Goal: Task Accomplishment & Management: Complete application form

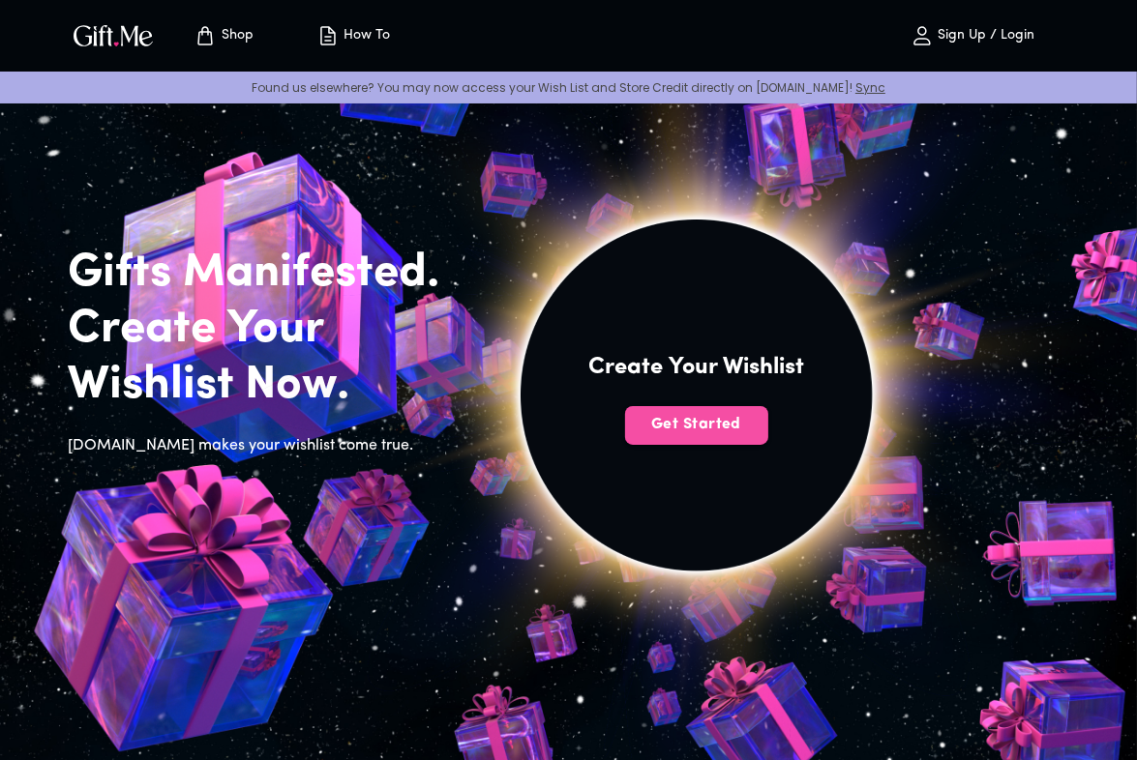
click at [720, 423] on span "Get Started" at bounding box center [696, 424] width 143 height 21
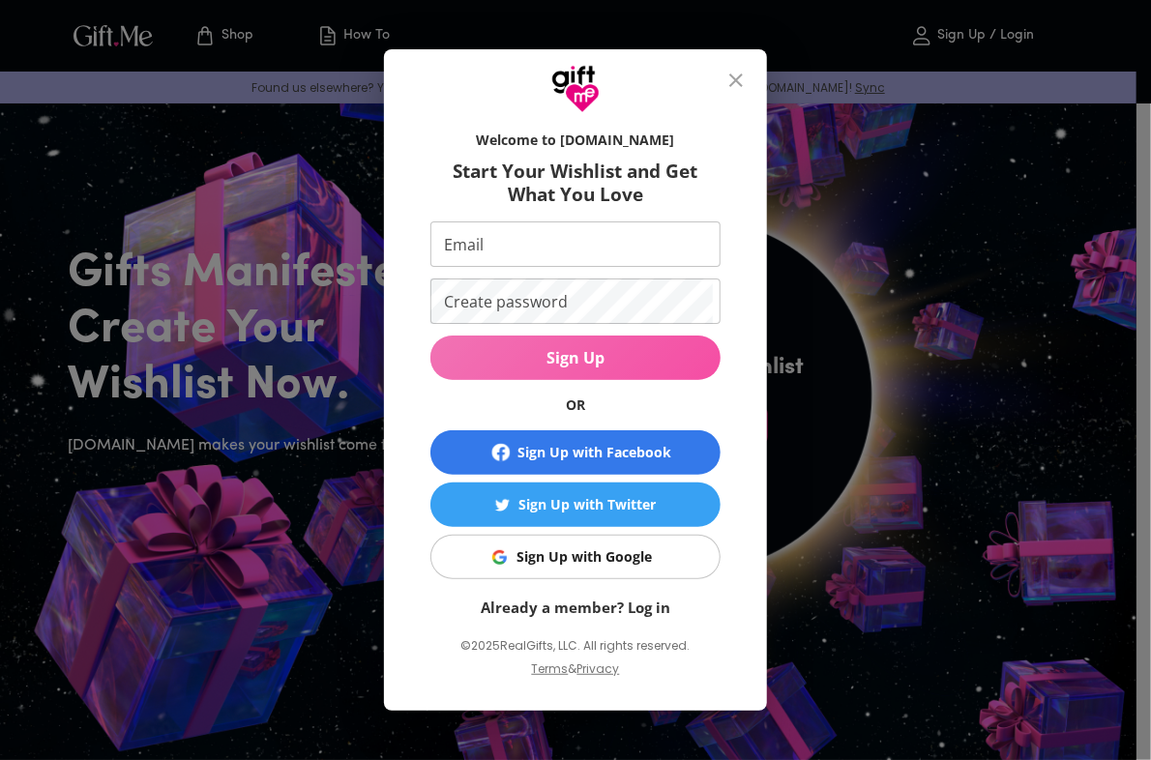
click at [615, 353] on span "Sign Up" at bounding box center [576, 357] width 290 height 21
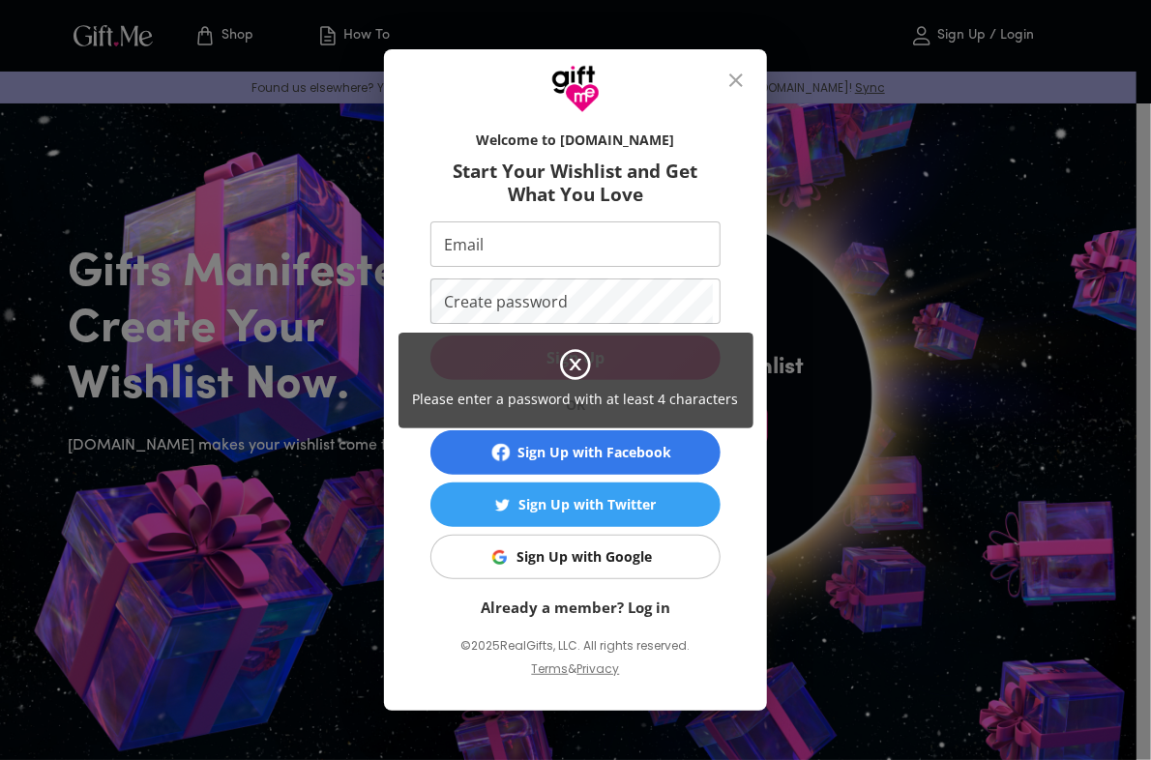
click at [572, 369] on icon at bounding box center [576, 365] width 12 height 12
click at [588, 547] on div "Please enter a password with at least 4 characters" at bounding box center [575, 380] width 1151 height 760
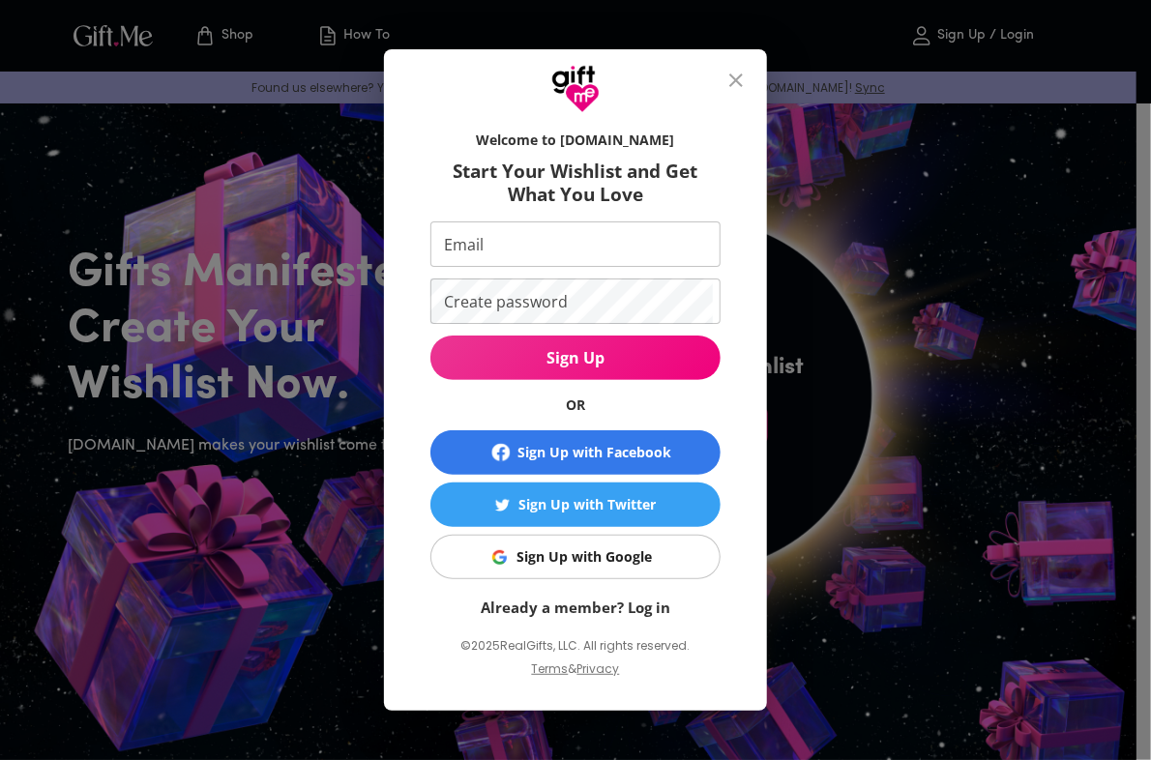
click at [588, 548] on div "Please enter a password with at least 4 characters" at bounding box center [575, 380] width 1151 height 760
click at [586, 570] on button "Sign Up with Google" at bounding box center [576, 557] width 290 height 45
click at [634, 553] on div "Sign Up with Google" at bounding box center [584, 557] width 135 height 21
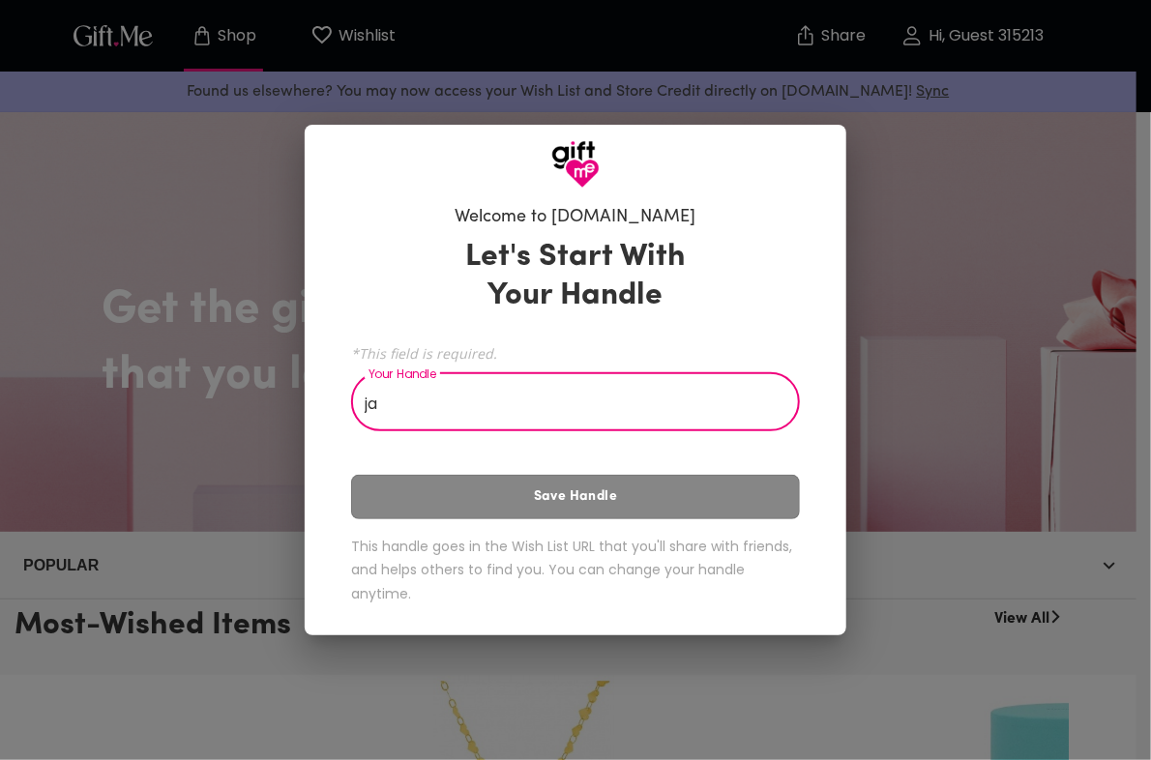
type input "j"
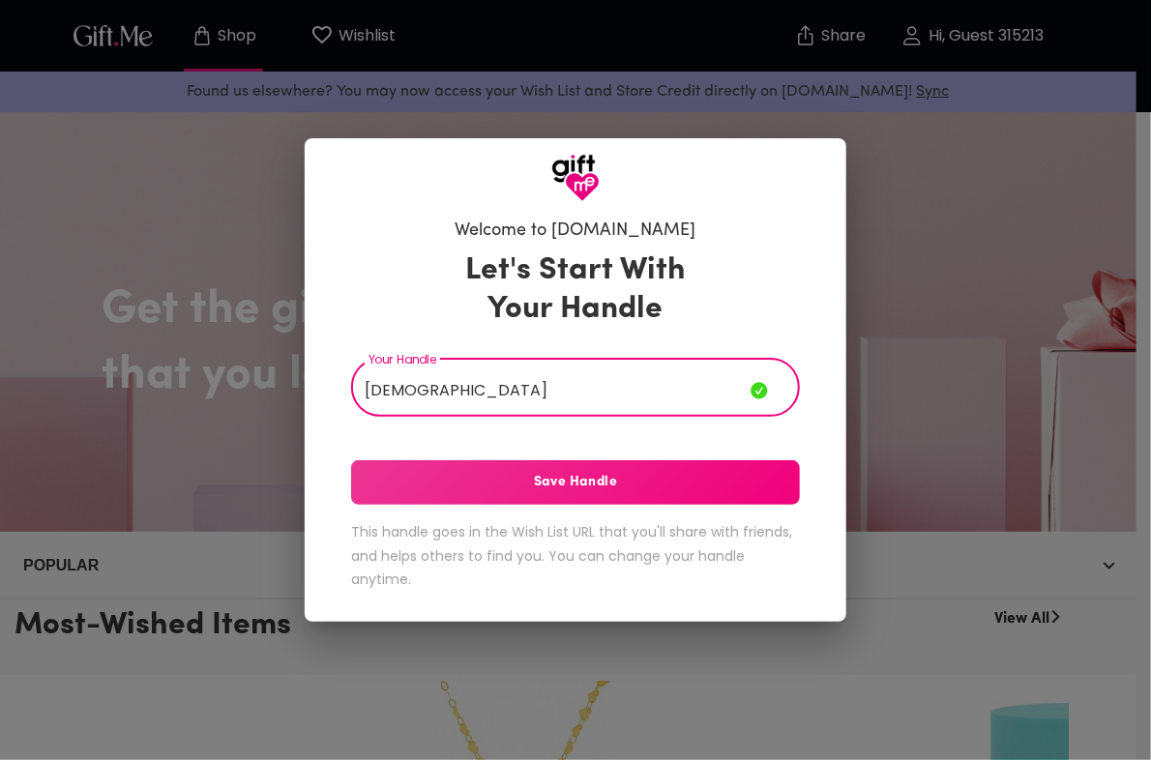
type input "zeno"
click at [642, 487] on span "Save Handle" at bounding box center [575, 482] width 449 height 21
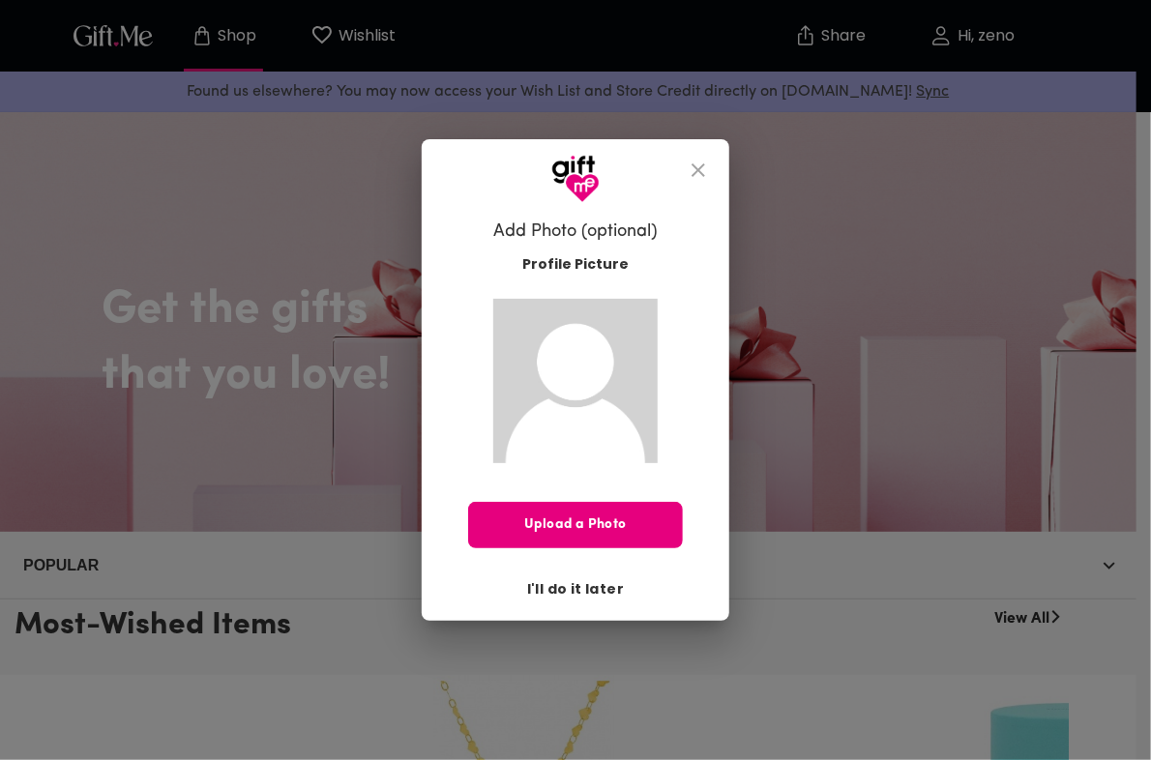
click at [571, 597] on span "I'll do it later" at bounding box center [575, 589] width 97 height 21
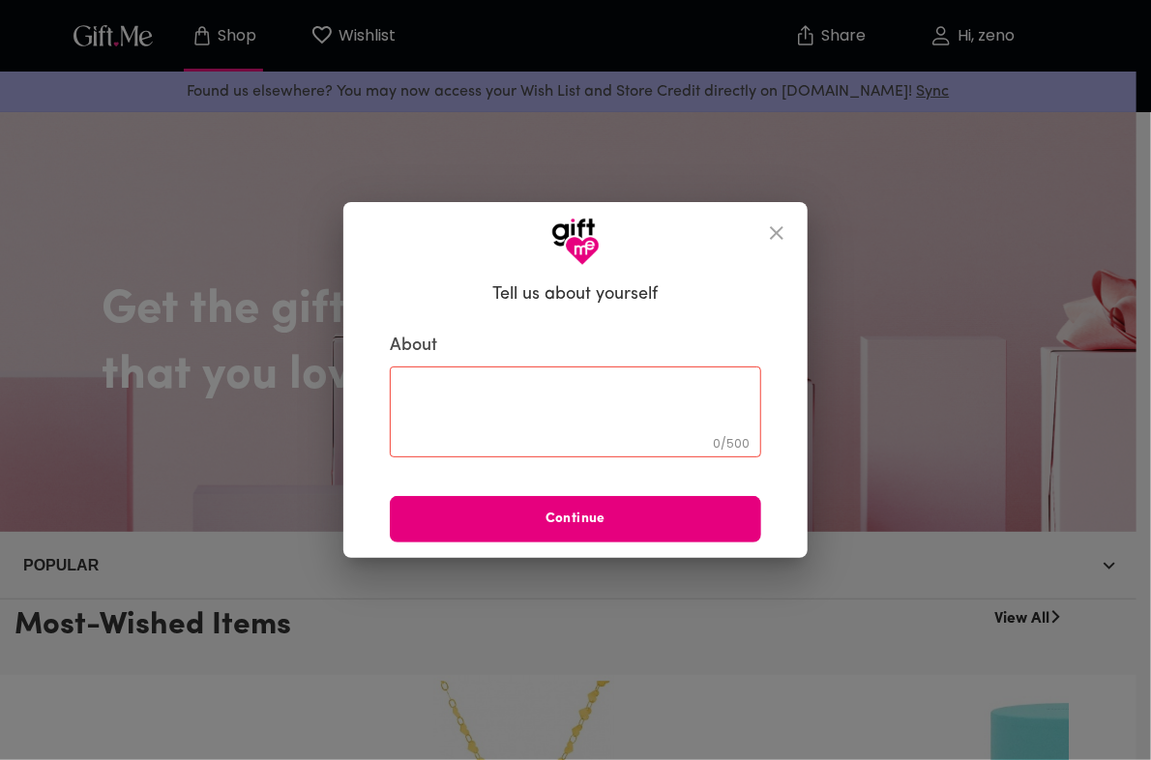
click at [709, 519] on span "Continue" at bounding box center [576, 519] width 372 height 21
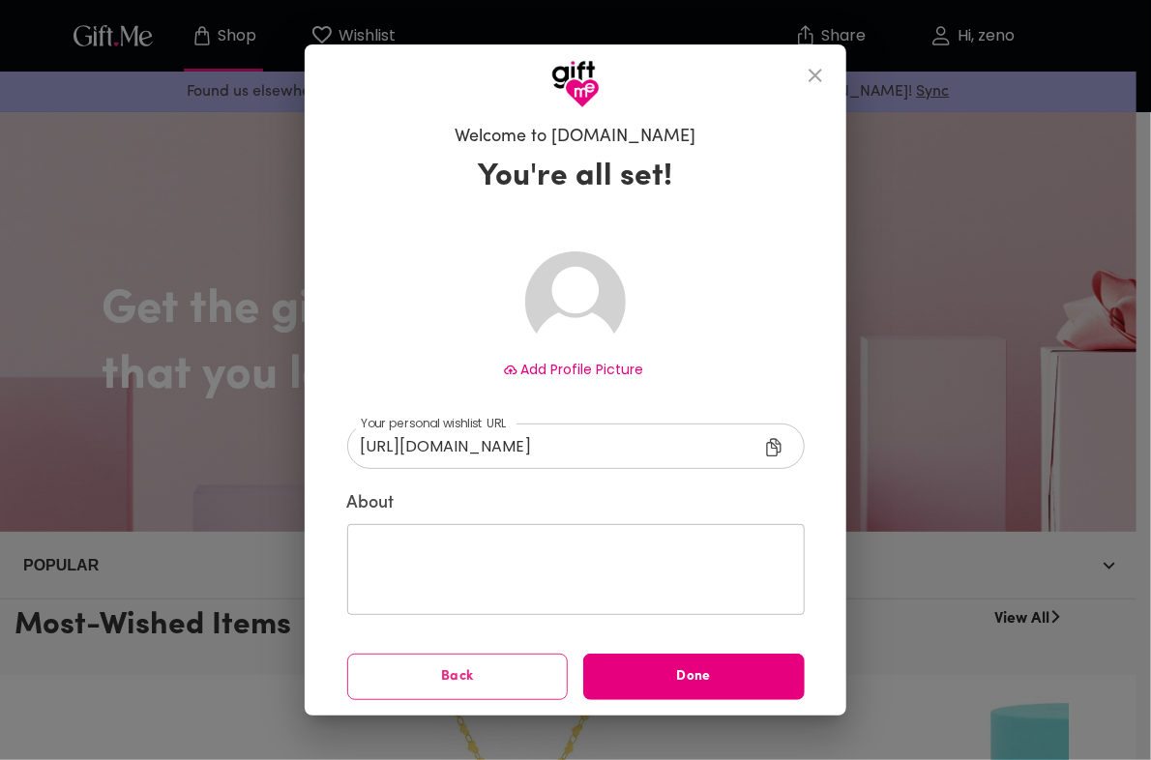
click at [673, 399] on div "Add Profile Picture https://gift.me/zeno ​ Your personal wishlist URL https://g…" at bounding box center [576, 461] width 458 height 480
click at [669, 372] on div "Add Profile Picture" at bounding box center [576, 376] width 458 height 29
click at [654, 384] on div "Add Profile Picture" at bounding box center [576, 376] width 458 height 29
click at [654, 385] on div "Add Profile Picture" at bounding box center [576, 376] width 458 height 29
click at [654, 386] on div "Add Profile Picture" at bounding box center [576, 376] width 458 height 29
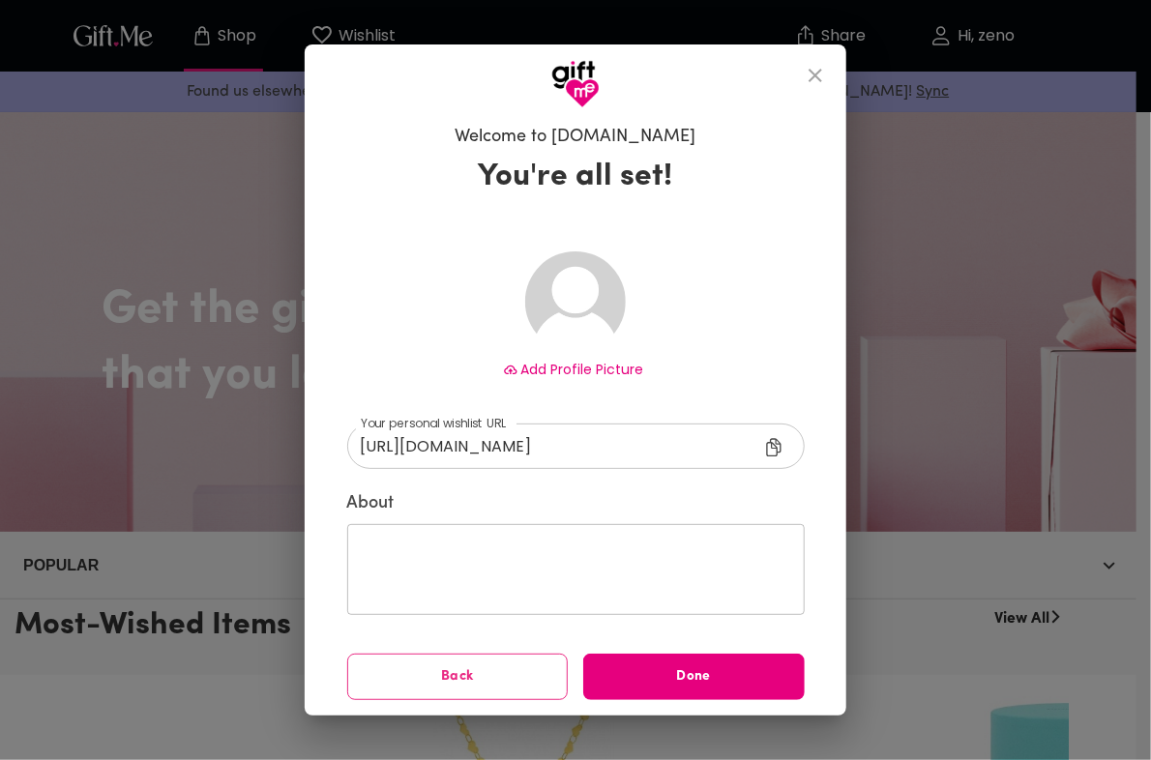
click at [476, 522] on div "Add Profile Picture https://gift.me/zeno ​ Your personal wishlist URL https://g…" at bounding box center [576, 461] width 458 height 480
click at [499, 677] on span "Back" at bounding box center [458, 677] width 220 height 21
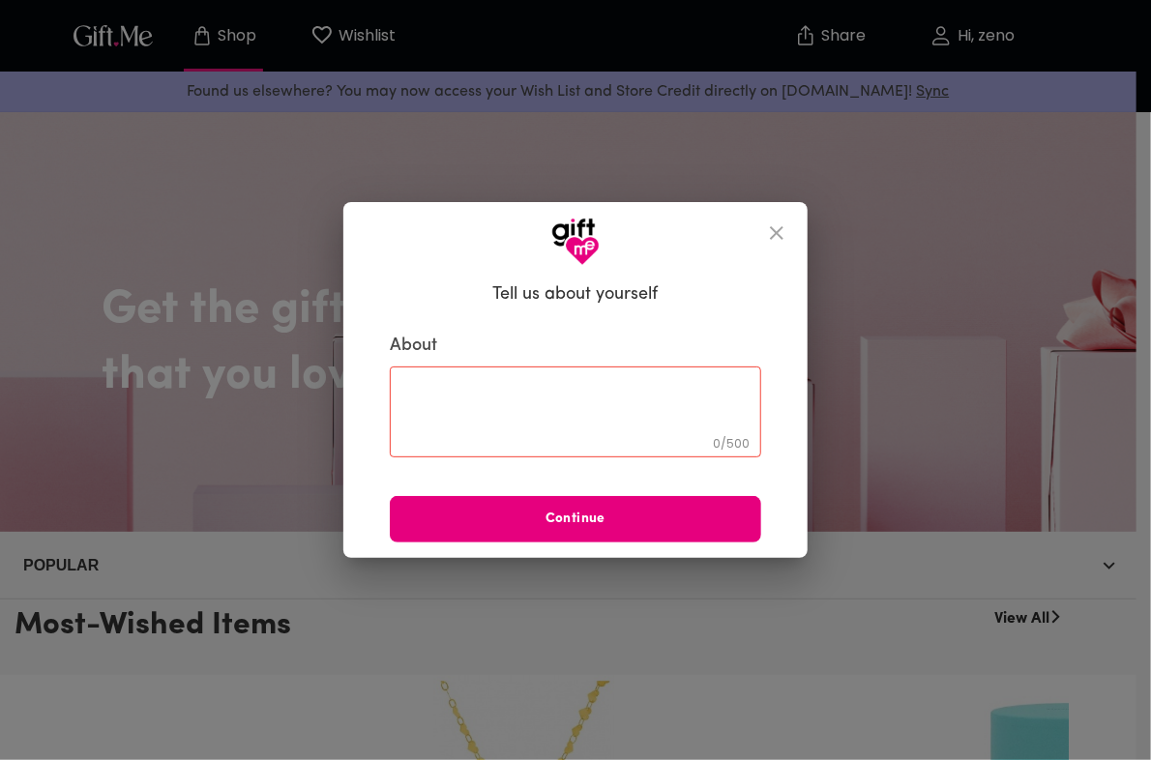
click at [490, 372] on div "0 / 500 ​" at bounding box center [576, 412] width 372 height 91
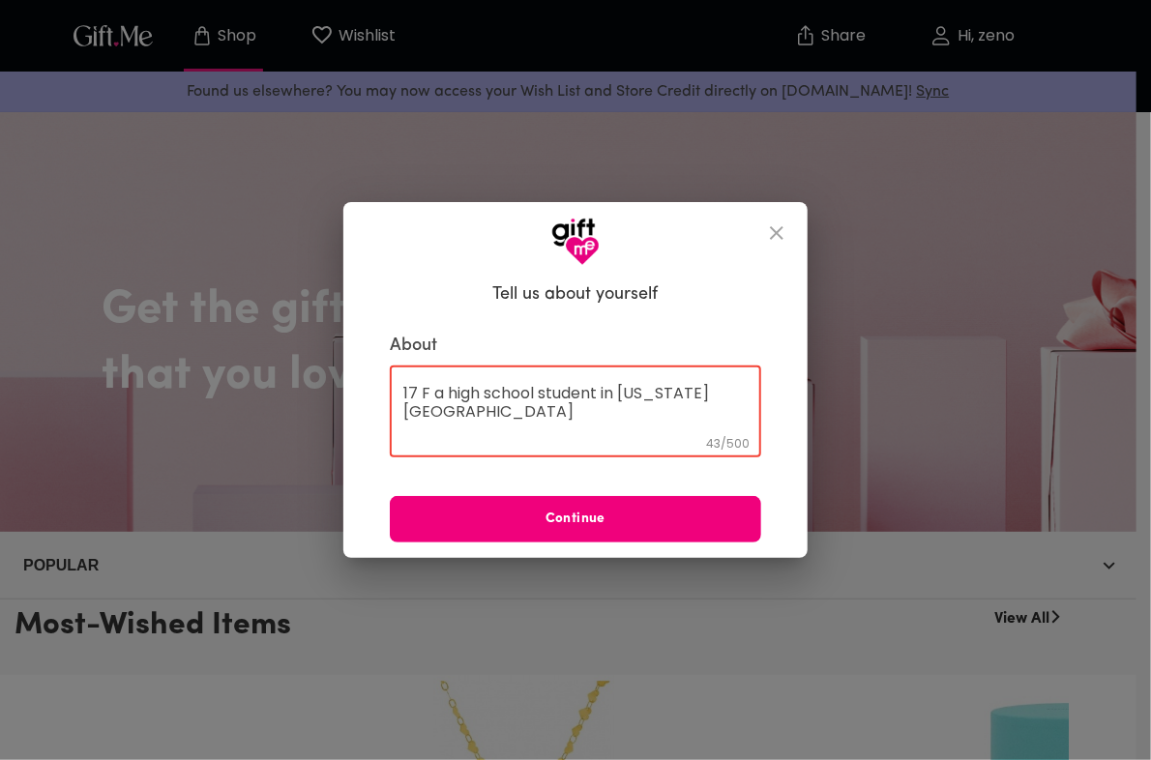
type textarea "17 F a high school student in california us"
click at [691, 535] on button "Continue" at bounding box center [576, 519] width 372 height 46
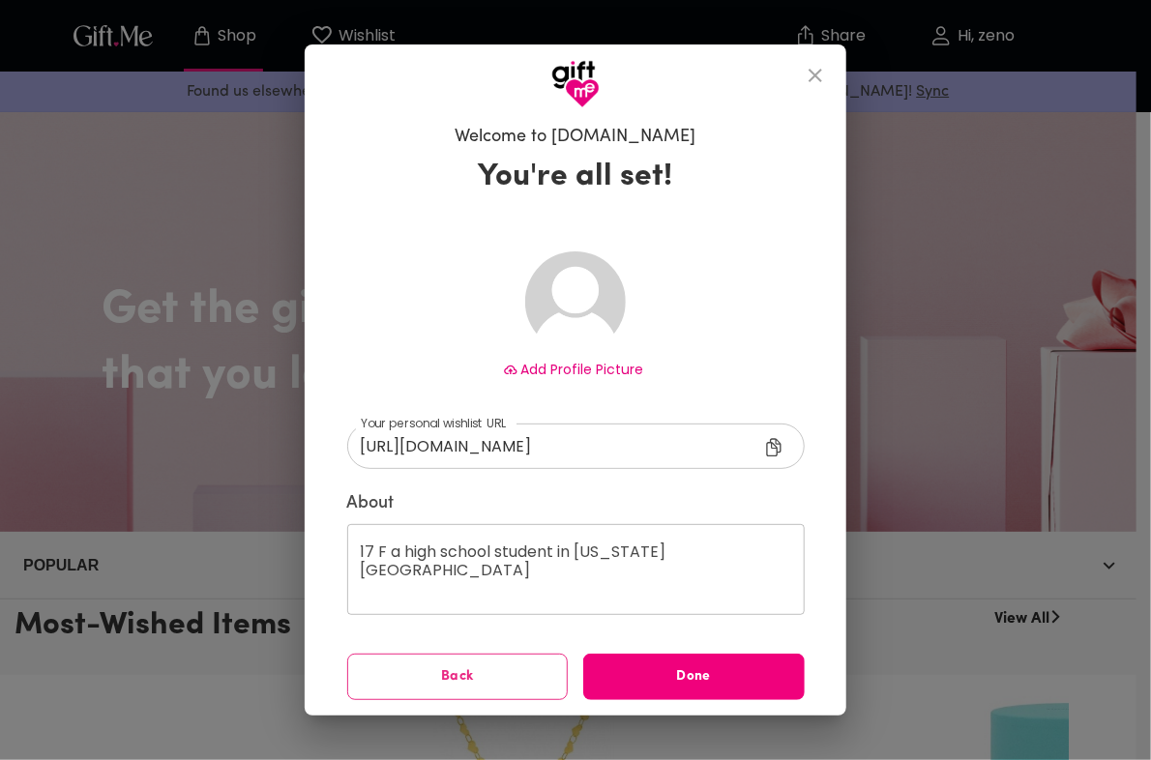
click at [698, 666] on button "Done" at bounding box center [694, 677] width 222 height 46
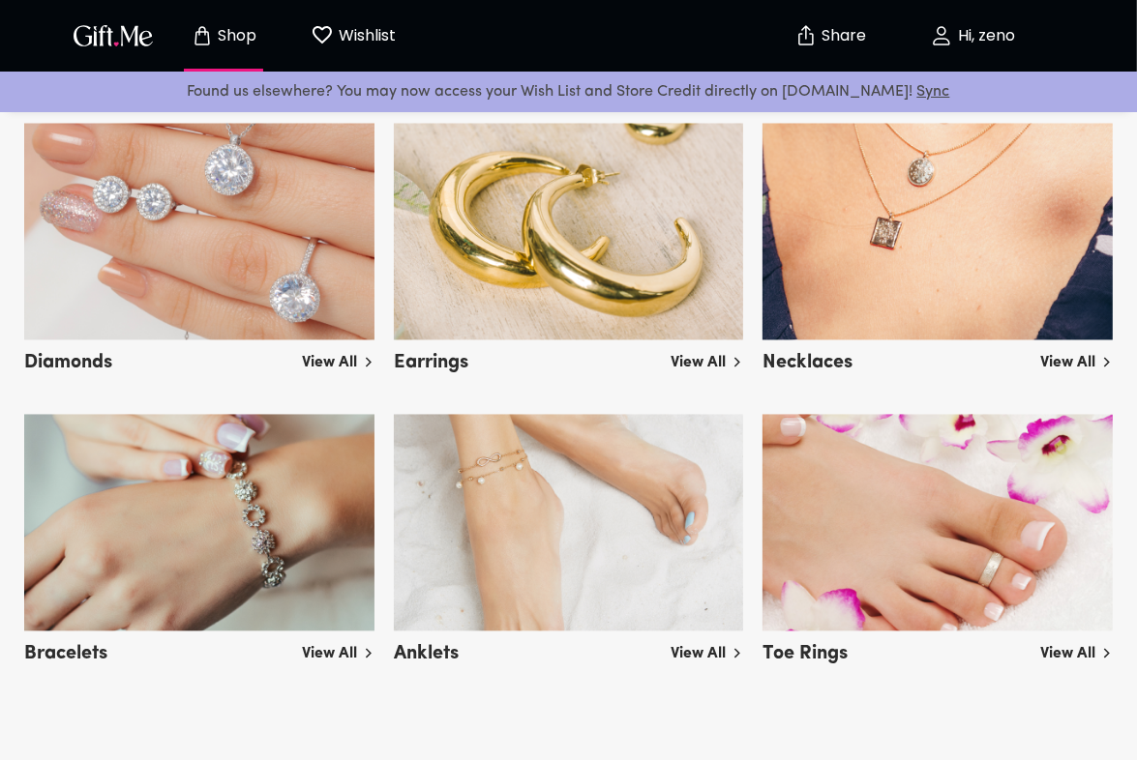
scroll to position [2741, 0]
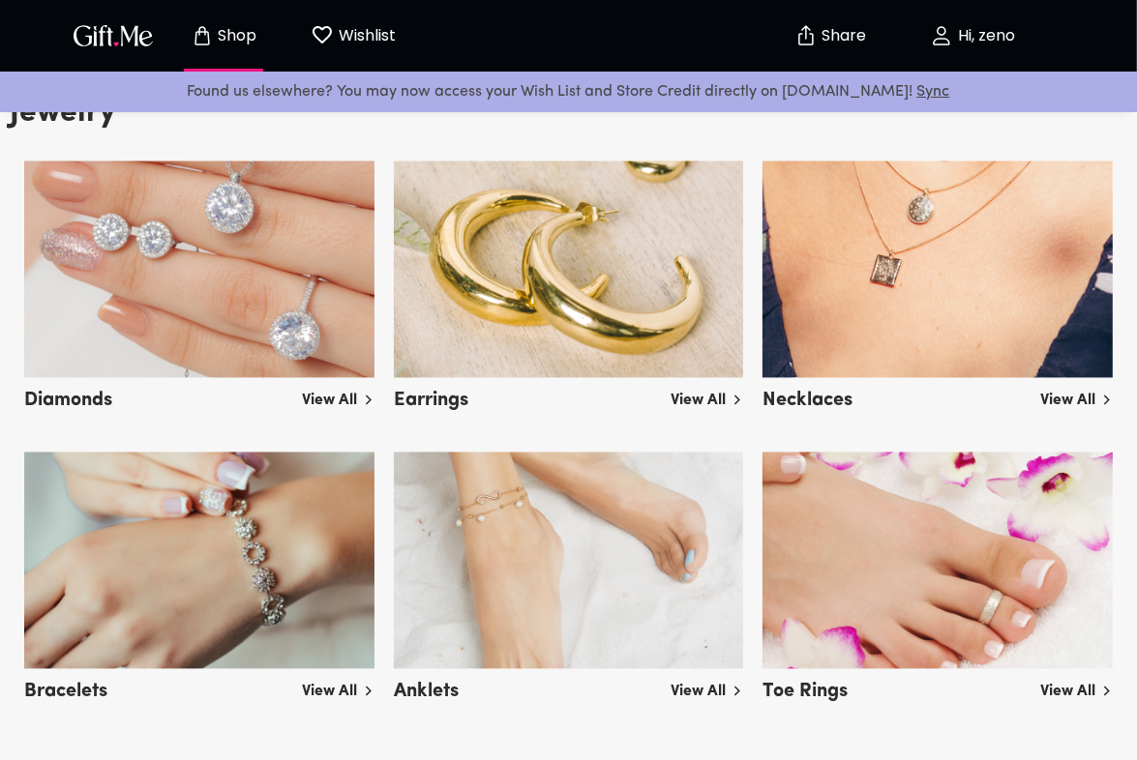
click at [694, 403] on link "View All" at bounding box center [706, 397] width 73 height 31
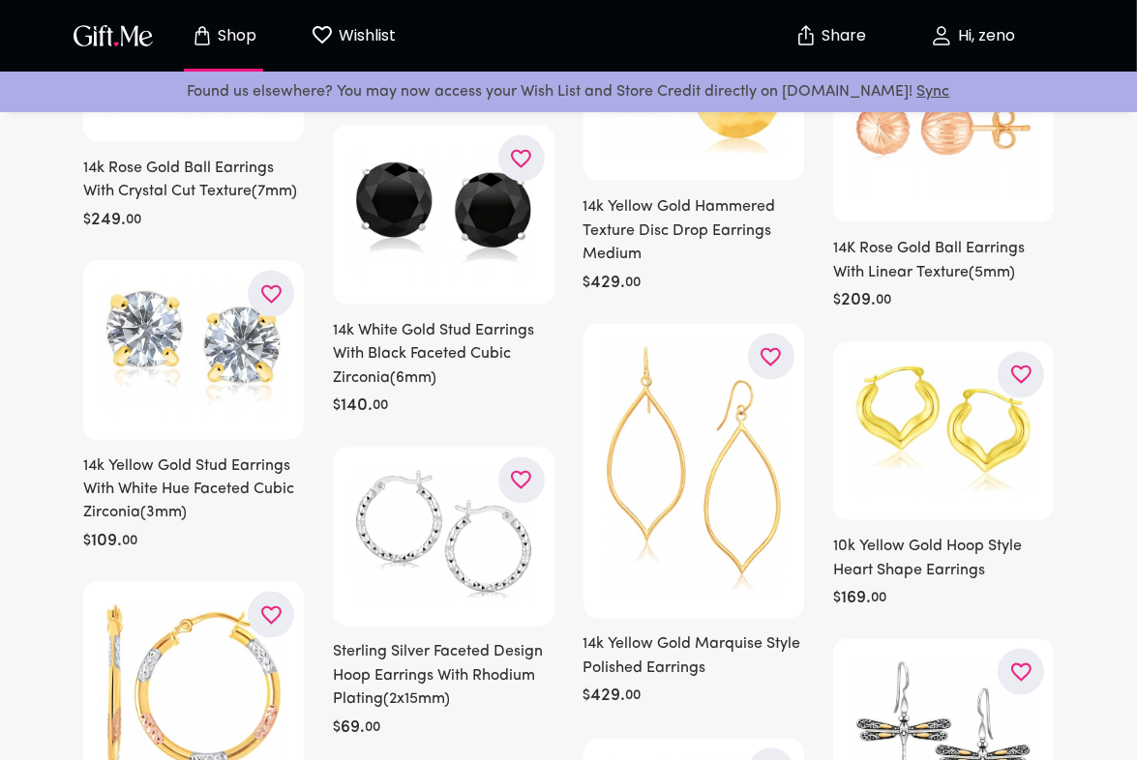
scroll to position [2096, 0]
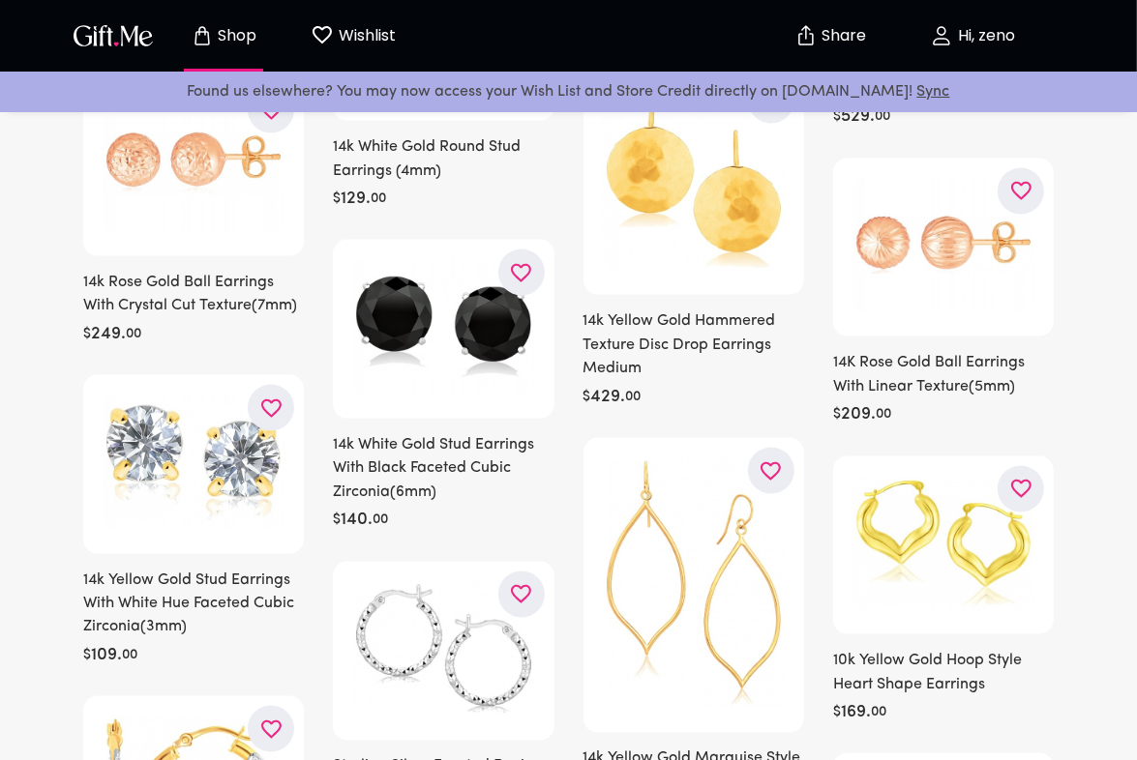
click at [1006, 196] on button "button" at bounding box center [1021, 191] width 46 height 46
click at [224, 39] on p "Shop" at bounding box center [236, 36] width 44 height 16
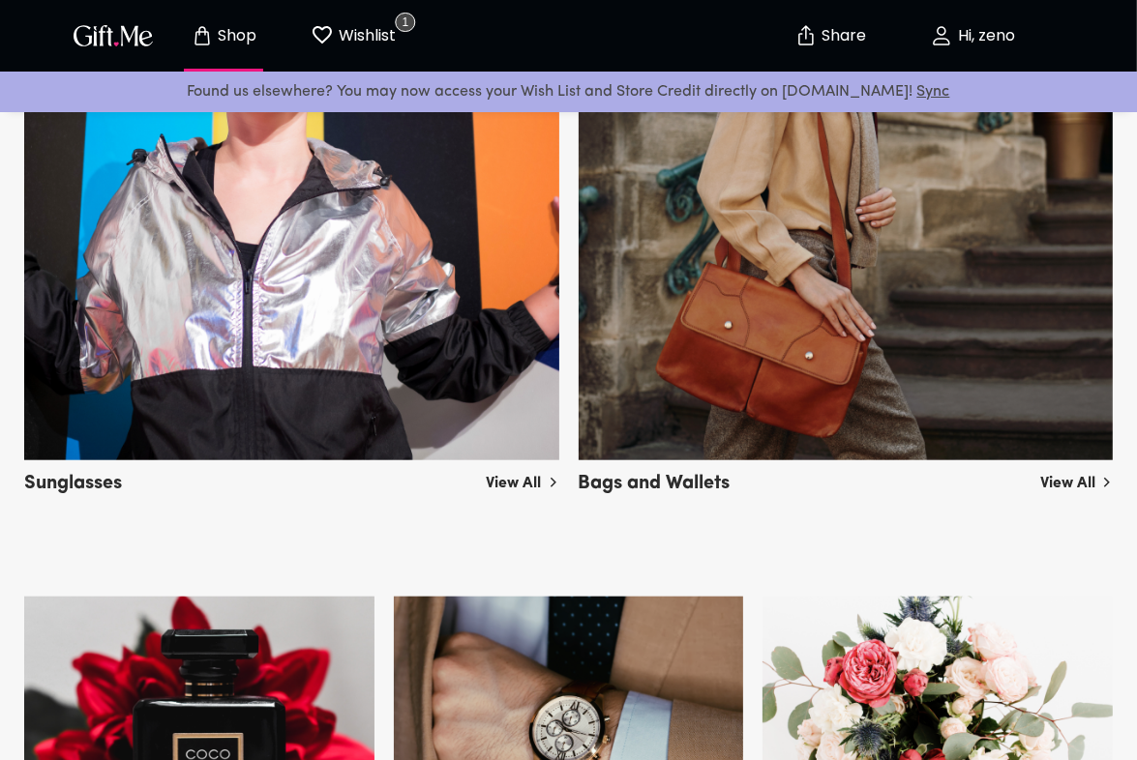
scroll to position [968, 0]
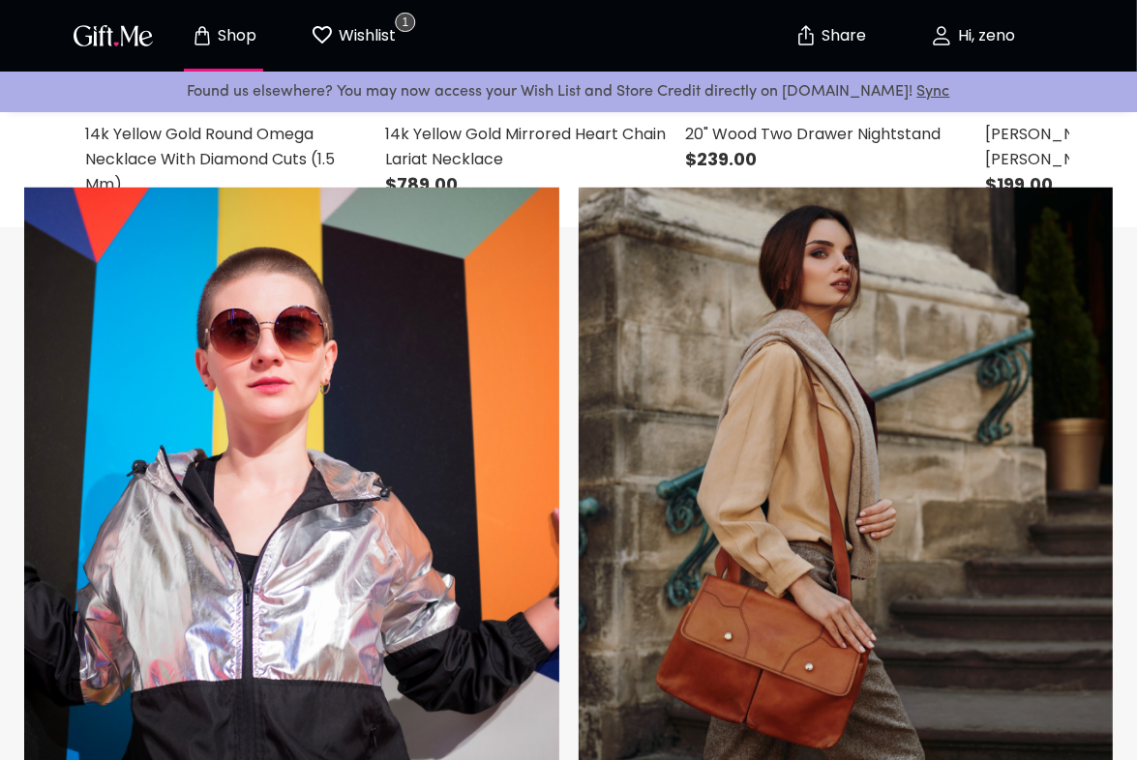
click at [337, 24] on p "Wishlist" at bounding box center [365, 35] width 62 height 25
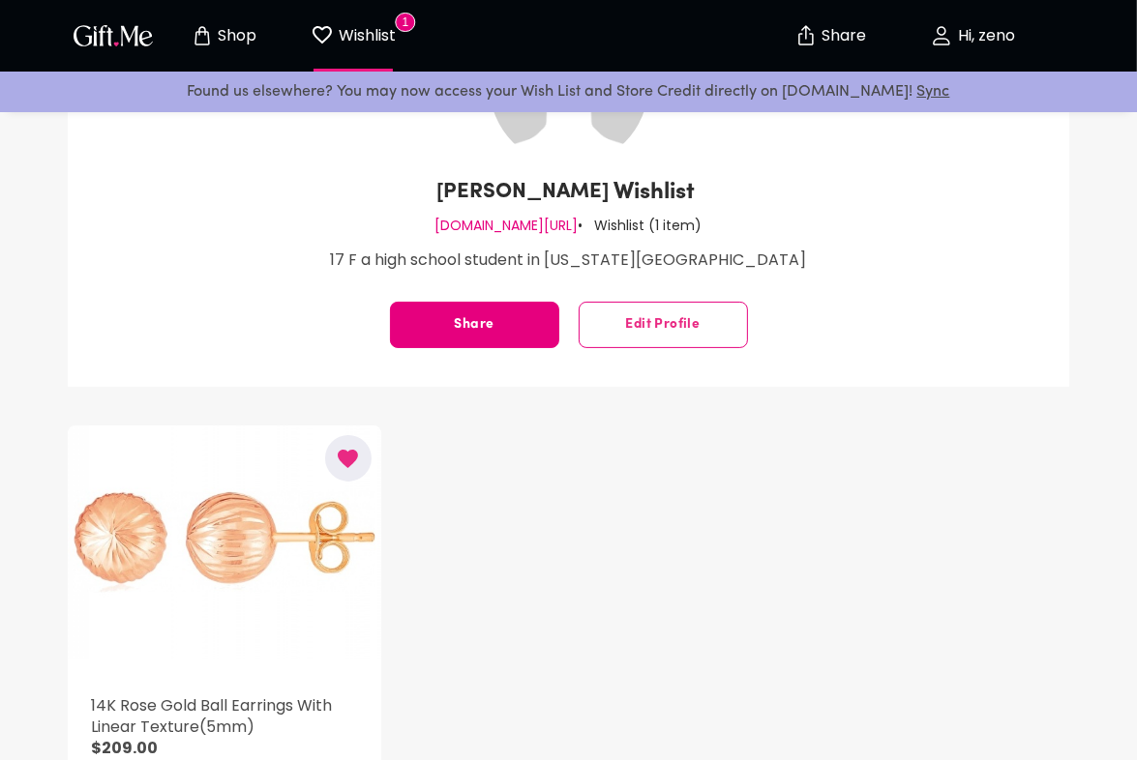
scroll to position [484, 0]
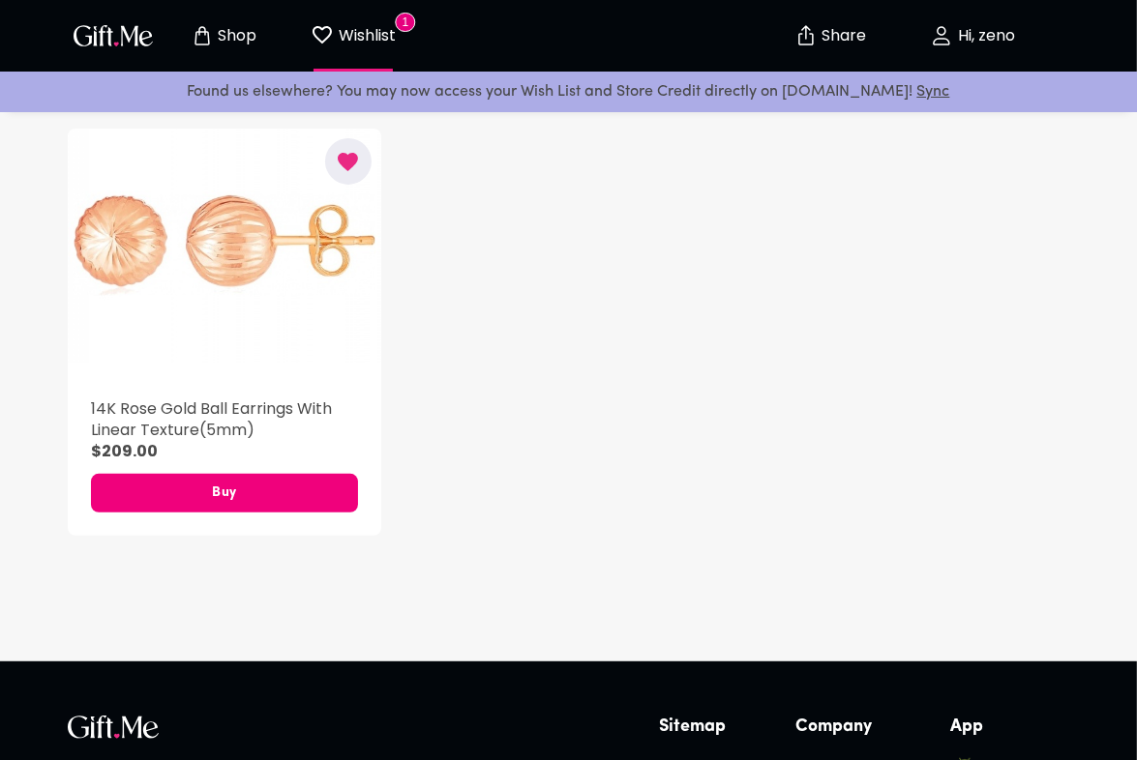
click at [257, 502] on span "Buy" at bounding box center [224, 493] width 267 height 21
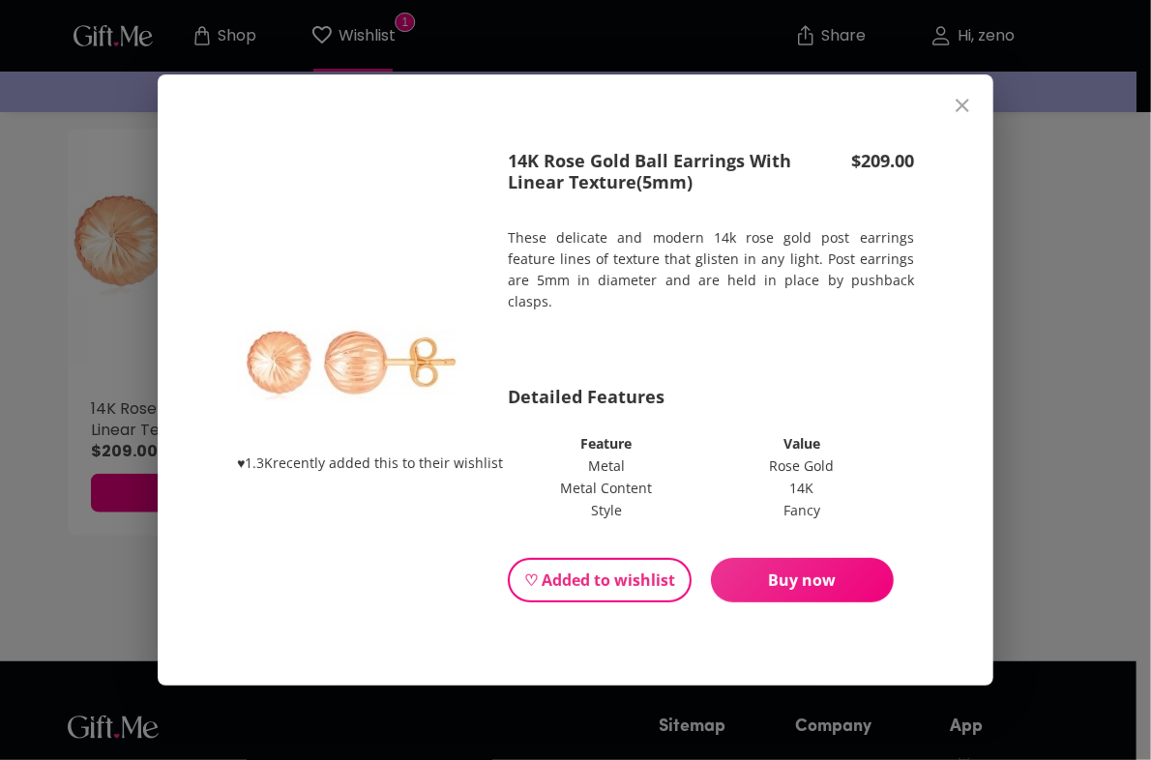
click at [975, 91] on button "close" at bounding box center [962, 105] width 46 height 46
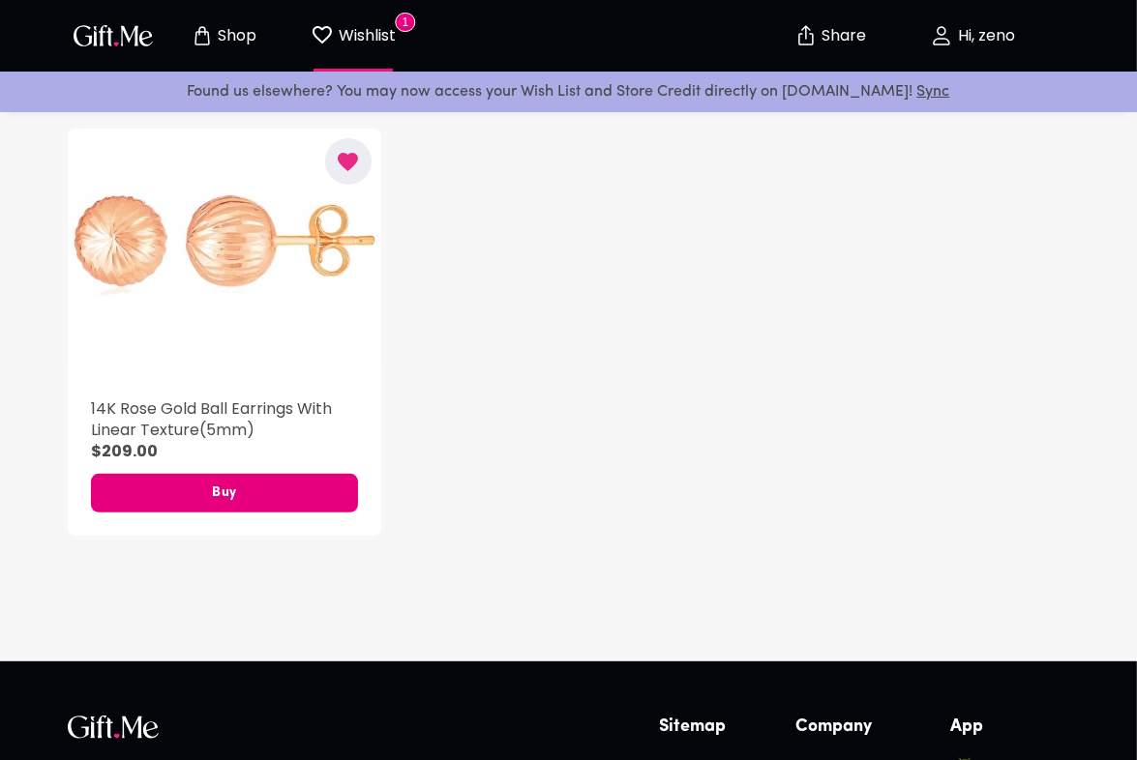
click at [120, 39] on img "button" at bounding box center [113, 35] width 87 height 28
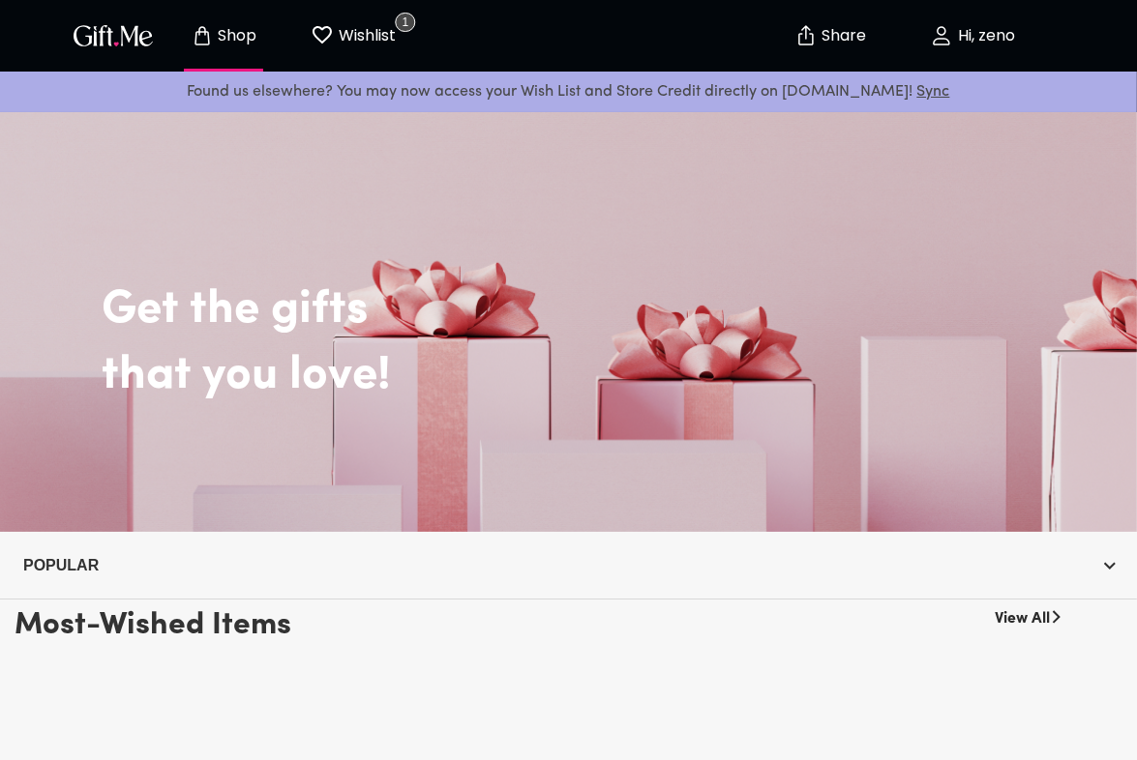
click at [841, 36] on p "Share" at bounding box center [842, 36] width 49 height 16
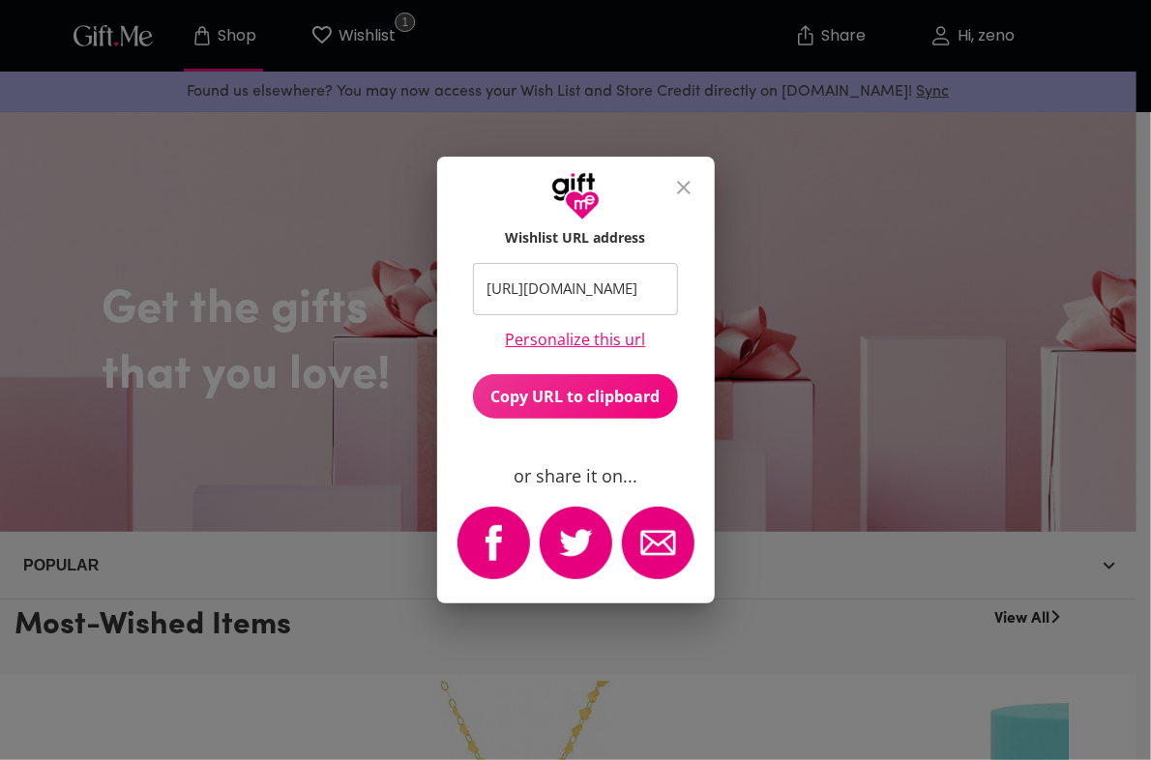
click at [673, 187] on icon "close" at bounding box center [683, 187] width 23 height 23
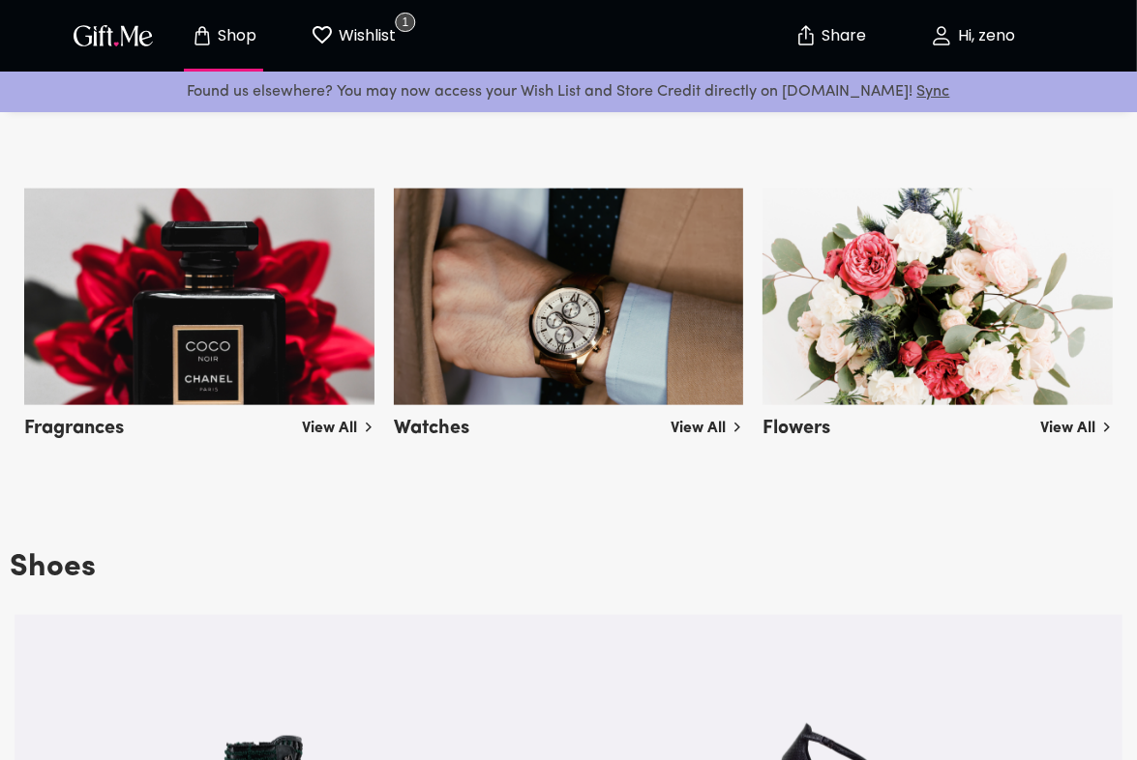
scroll to position [1290, 0]
